Goal: Complete application form

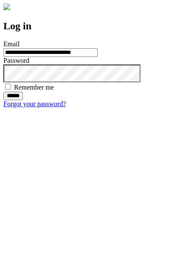
type input "**********"
click at [23, 100] on input "******" at bounding box center [13, 96] width 20 height 8
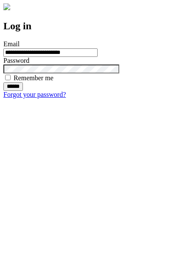
type input "**********"
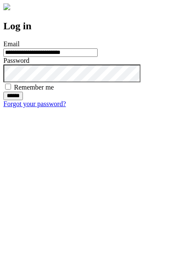
click at [23, 100] on input "******" at bounding box center [13, 96] width 20 height 8
